Goal: Find specific page/section

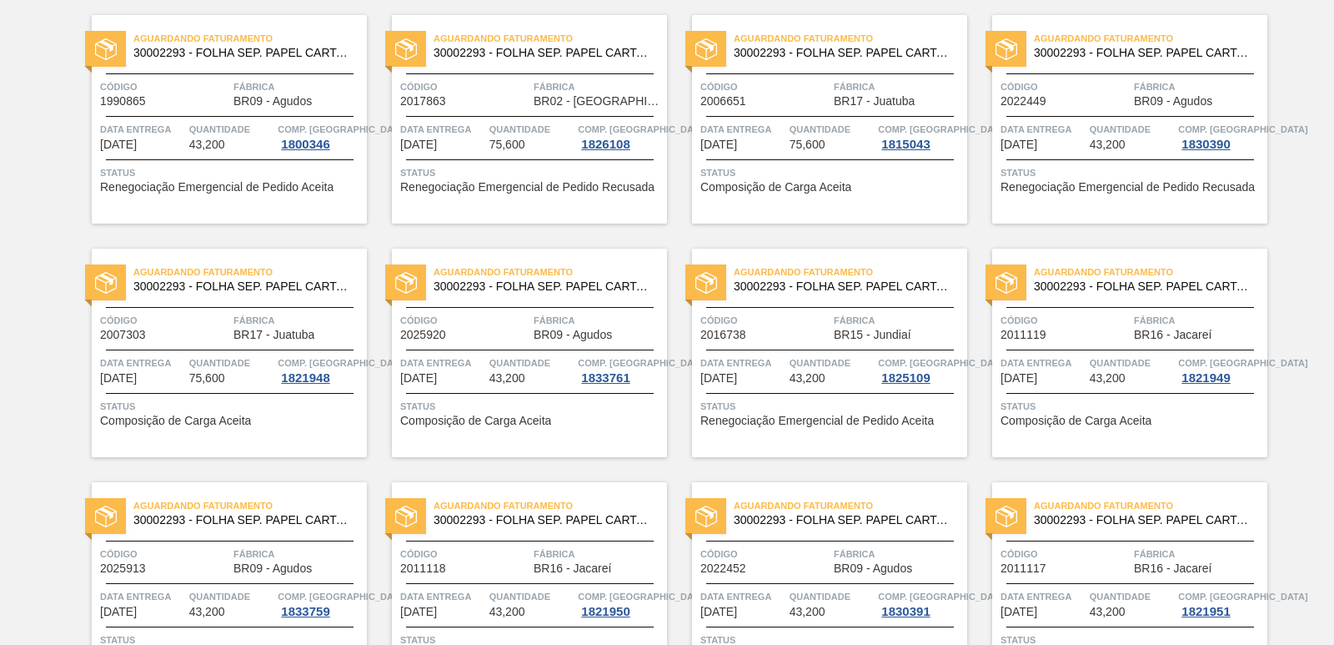
scroll to position [2576, 0]
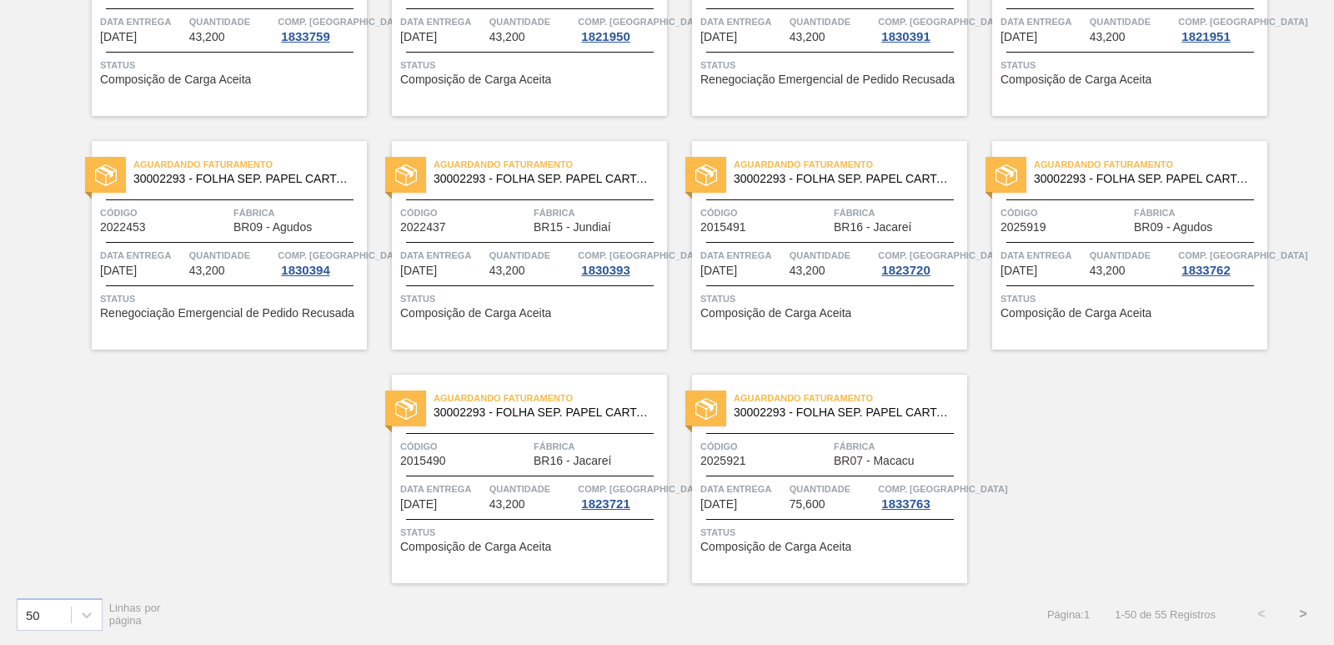
click at [1303, 613] on button ">" at bounding box center [1304, 614] width 42 height 42
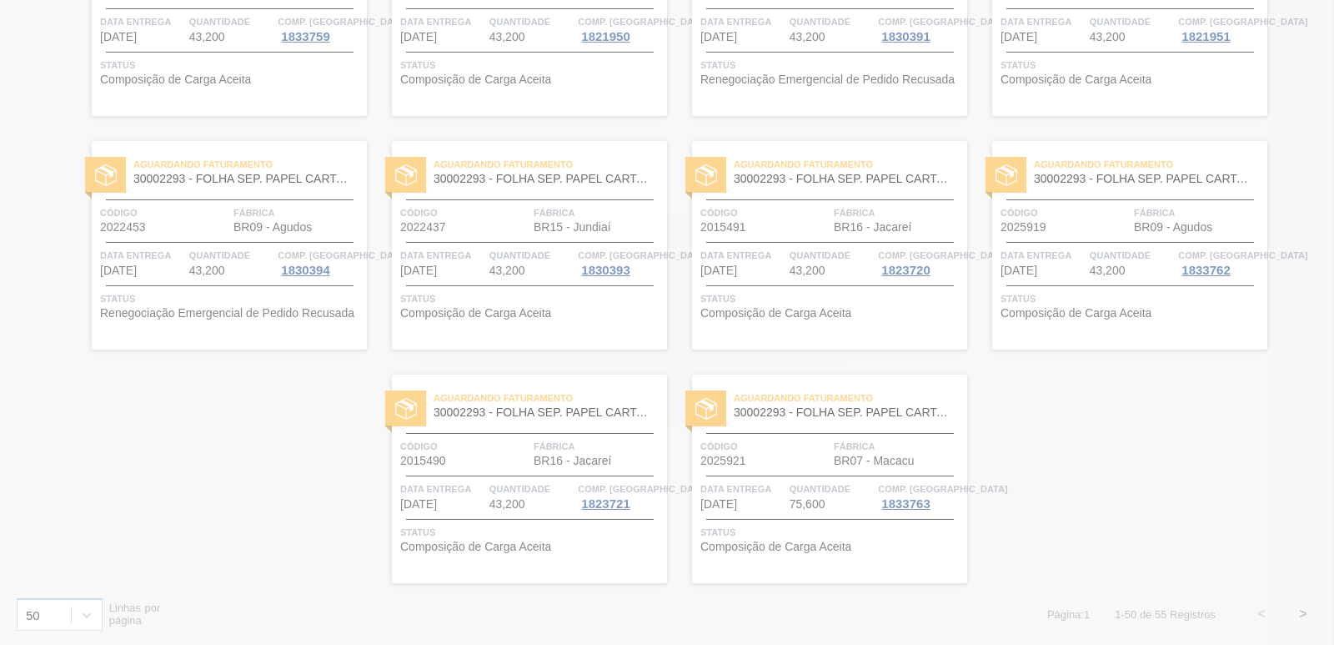
scroll to position [8, 0]
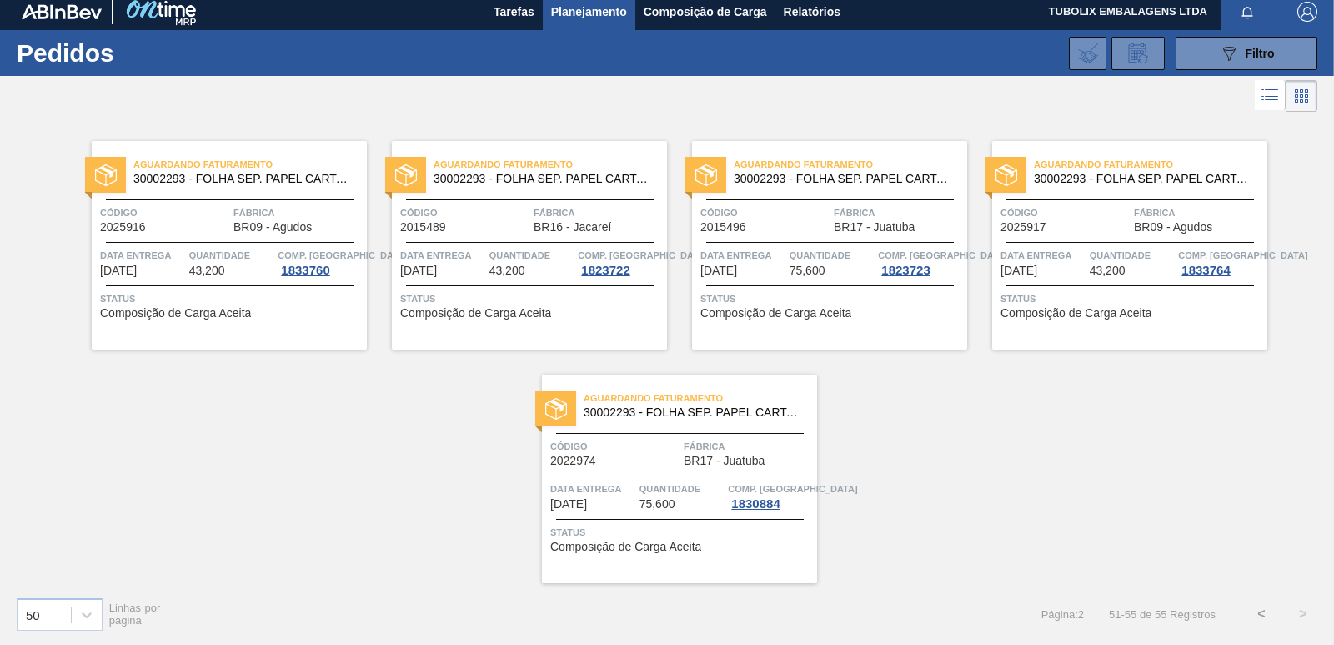
click at [1262, 615] on button "<" at bounding box center [1262, 614] width 42 height 42
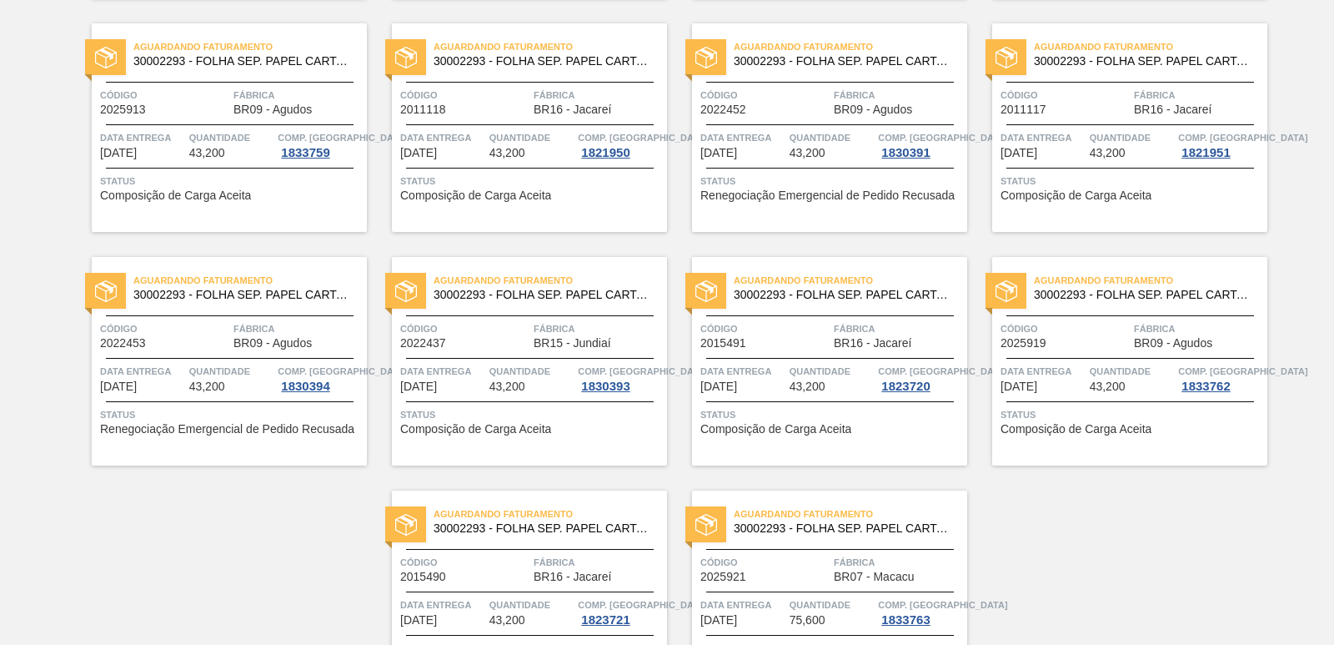
scroll to position [2576, 0]
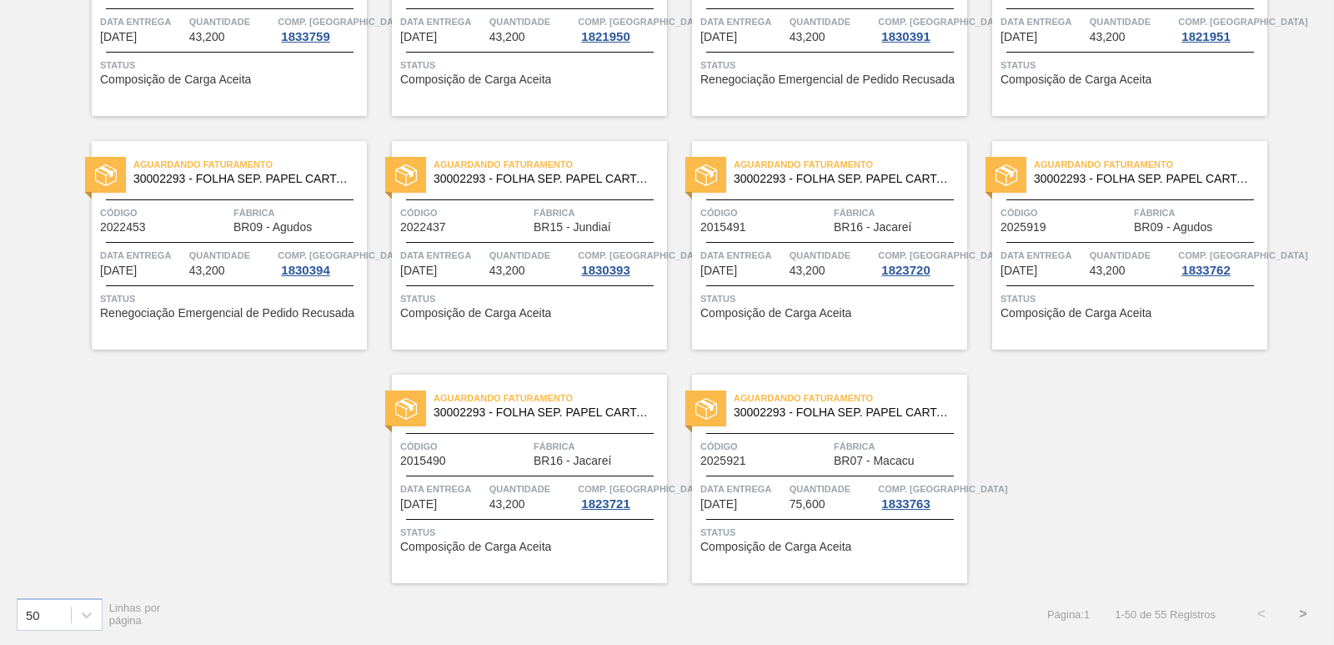
click at [1300, 610] on button ">" at bounding box center [1304, 614] width 42 height 42
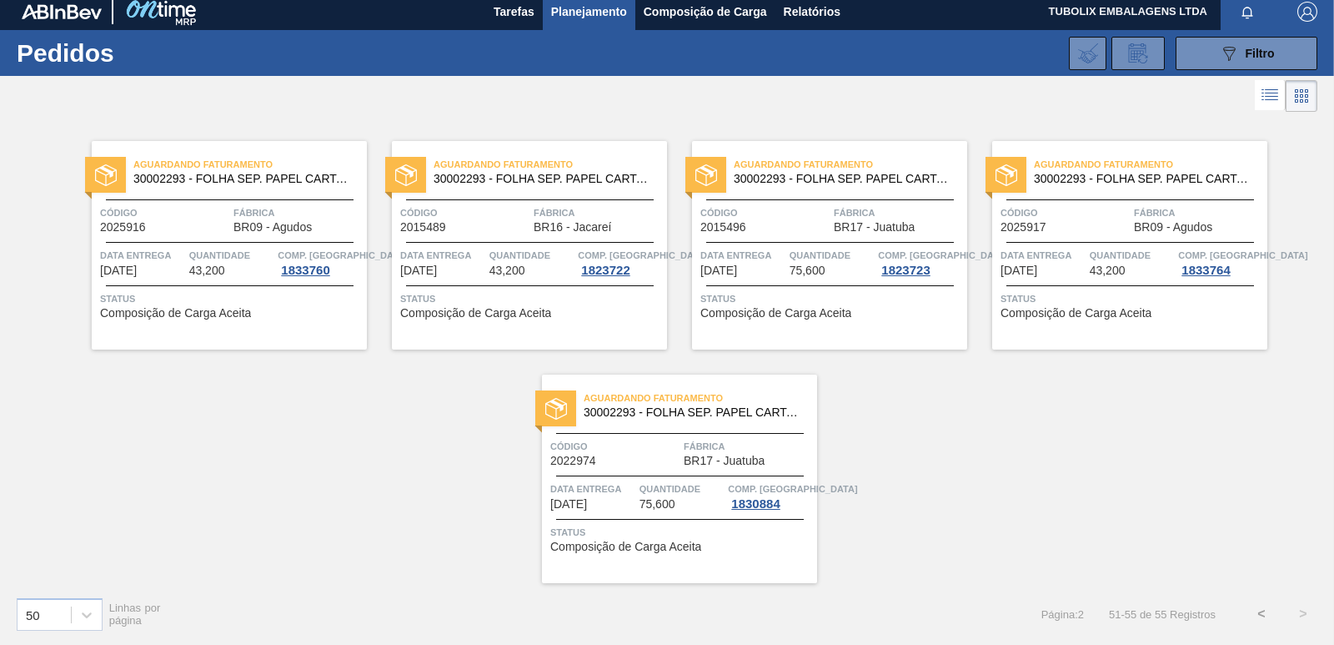
scroll to position [8, 0]
click at [1256, 57] on span "Filtro" at bounding box center [1260, 53] width 29 height 13
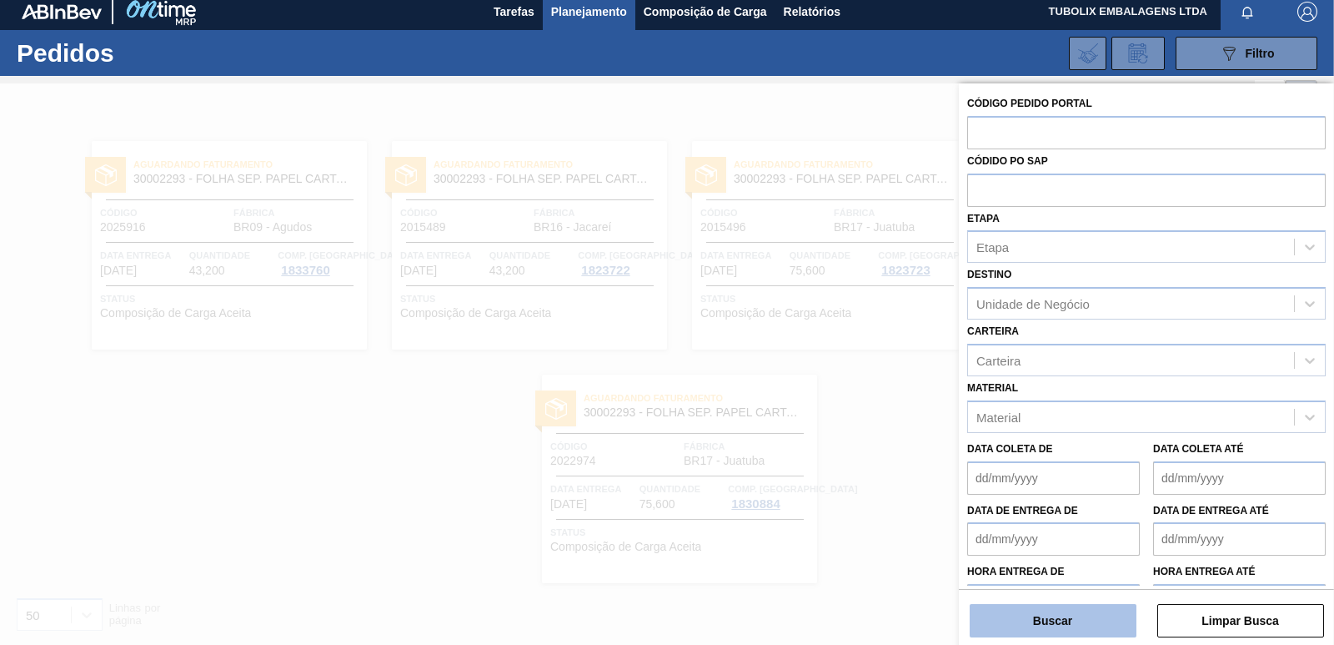
click at [1076, 617] on button "Buscar" at bounding box center [1053, 620] width 167 height 33
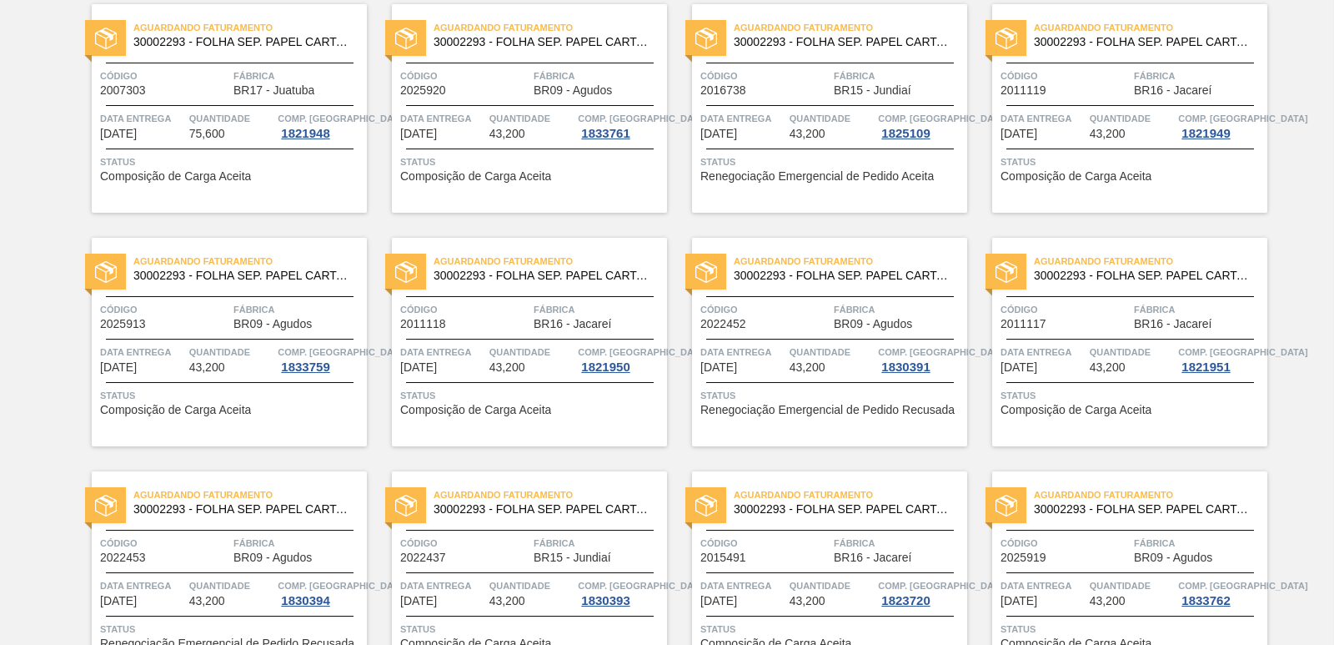
scroll to position [2576, 0]
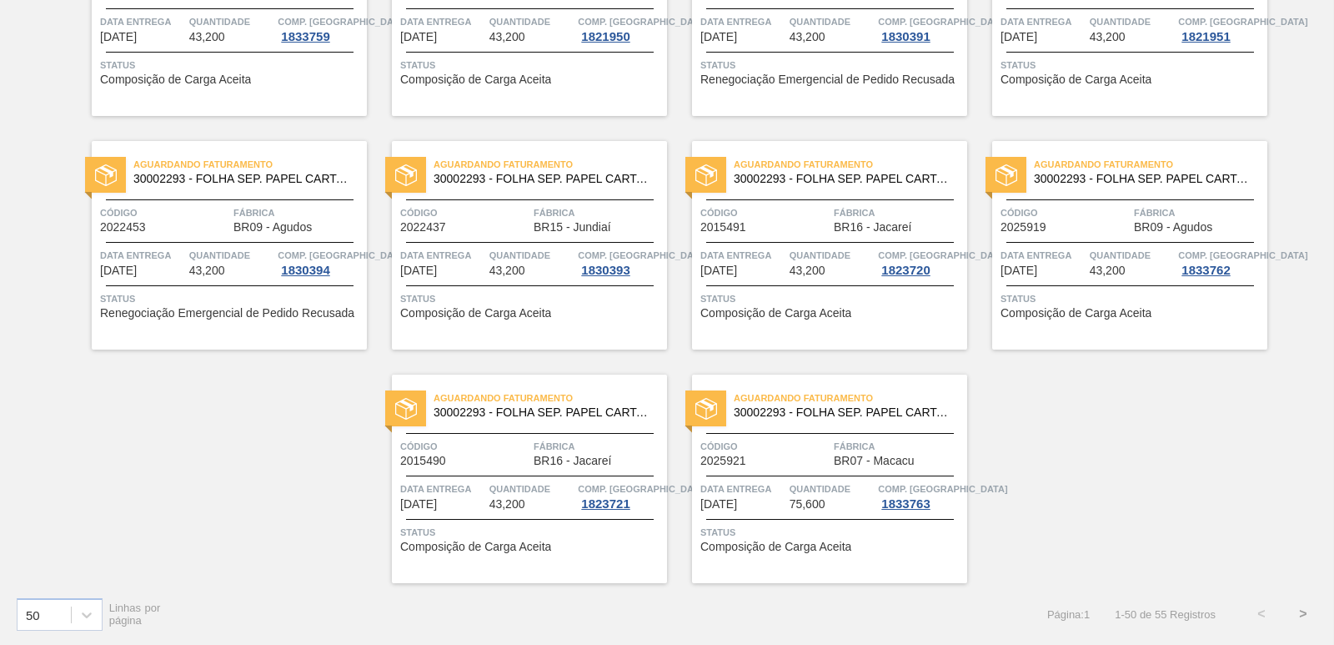
click at [1299, 613] on button ">" at bounding box center [1304, 614] width 42 height 42
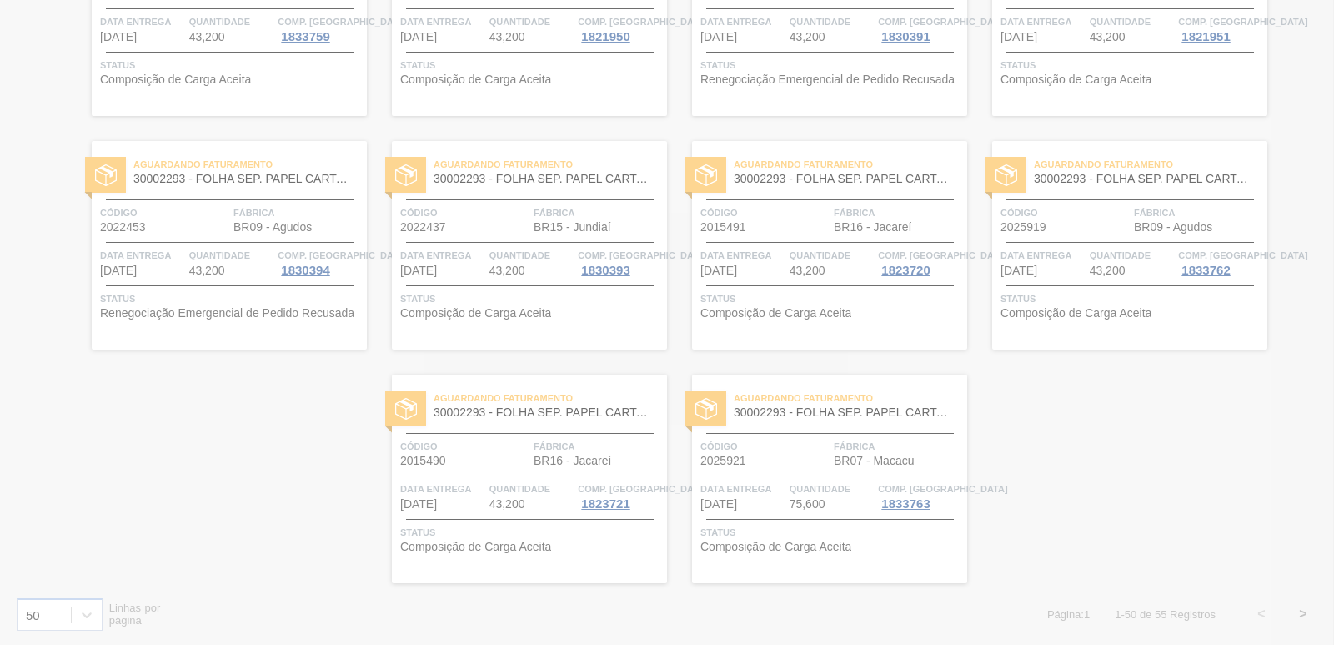
scroll to position [8, 0]
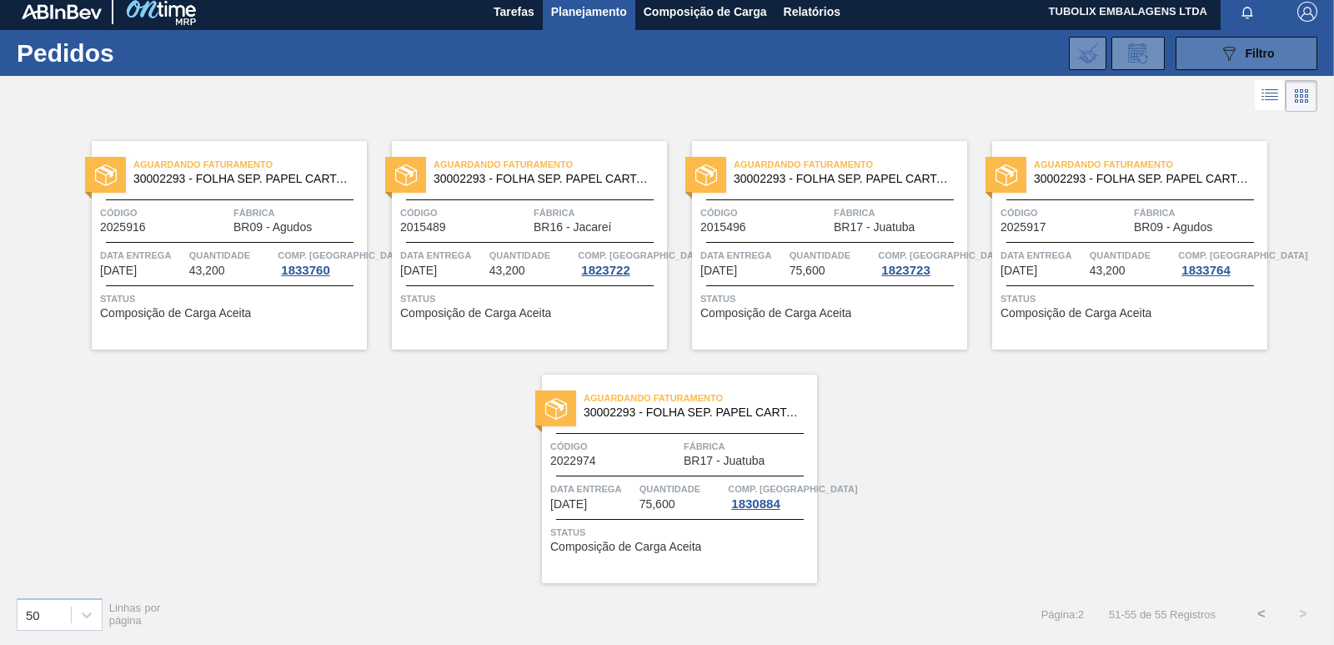
click at [1260, 53] on span "Filtro" at bounding box center [1260, 53] width 29 height 13
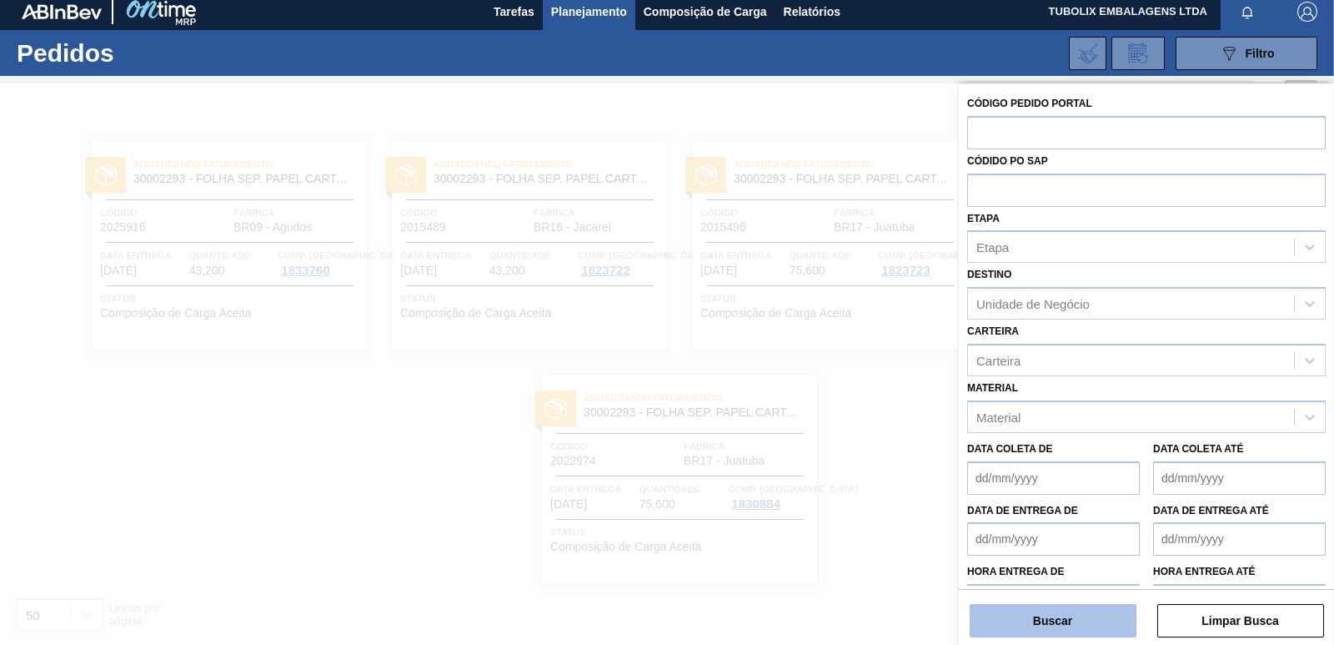
click at [1080, 608] on button "Buscar" at bounding box center [1053, 620] width 167 height 33
